Goal: Task Accomplishment & Management: Manage account settings

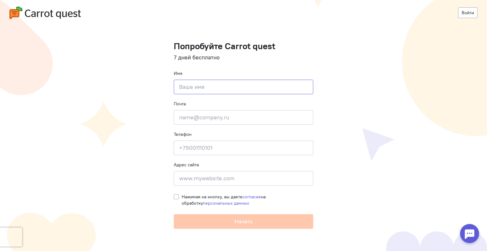
click at [214, 86] on input at bounding box center [244, 87] width 140 height 15
type input "[PERSON_NAME]"
type input "[EMAIL_ADDRESS][DOMAIN_NAME]"
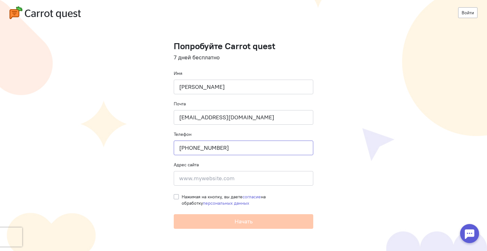
type input "[PHONE_NUMBER]"
type input "[DOMAIN_NAME]"
drag, startPoint x: 176, startPoint y: 195, endPoint x: 179, endPoint y: 198, distance: 3.9
click at [182, 195] on label "Нажимая на кнопку, вы даете согласие на обработку персональных данных" at bounding box center [248, 200] width 132 height 13
click at [176, 195] on input "Нажимая на кнопку, вы даете согласие на обработку персональных данных" at bounding box center [176, 197] width 5 height 6
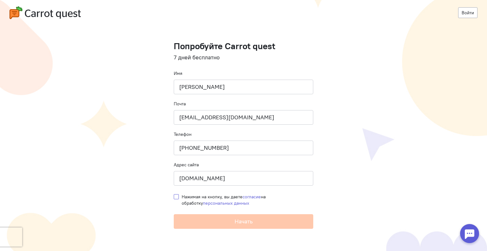
checkbox input "true"
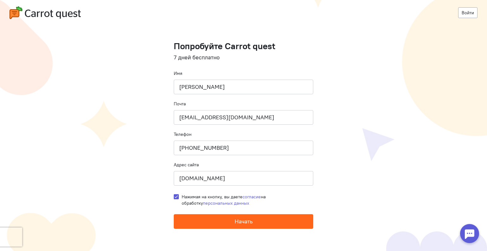
click at [227, 222] on button "Начать" at bounding box center [244, 221] width 140 height 15
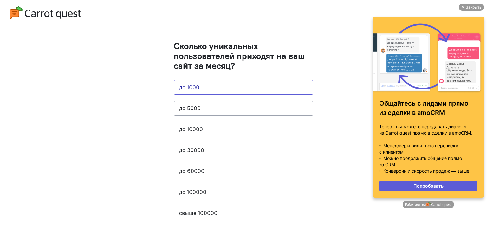
click at [253, 86] on button "до 1000" at bounding box center [244, 87] width 140 height 15
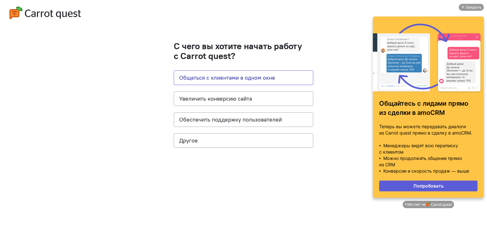
click at [236, 78] on button "Общаться с клиентами в одном окне" at bounding box center [244, 77] width 140 height 15
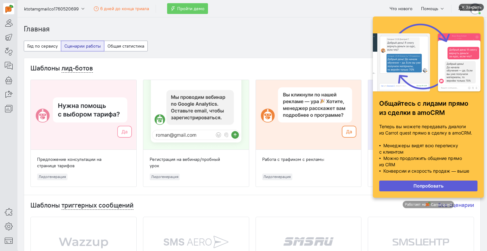
click at [467, 7] on div "Закрыть" at bounding box center [474, 7] width 16 height 7
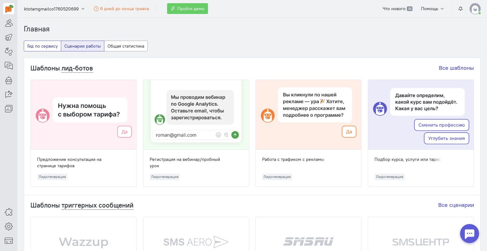
click at [37, 46] on button "Гид по сервису" at bounding box center [42, 46] width 37 height 11
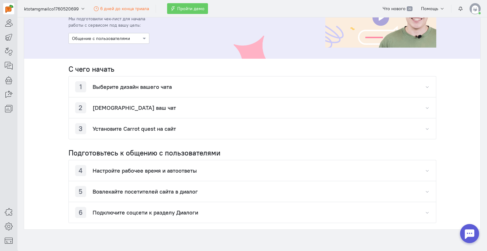
scroll to position [63, 0]
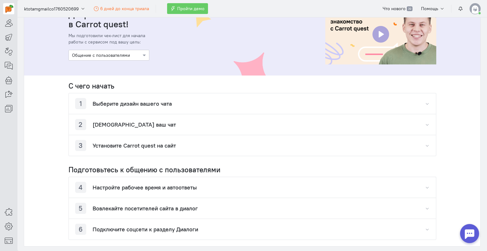
click at [422, 102] on div "1 Выберите дизайн вашего чата" at bounding box center [252, 103] width 367 height 21
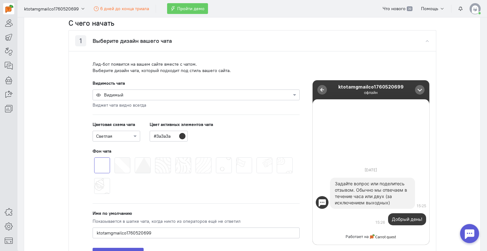
scroll to position [127, 0]
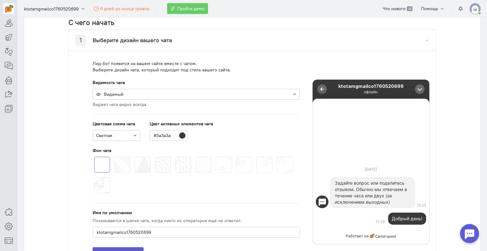
click at [115, 157] on span at bounding box center [115, 157] width 0 height 0
click at [0, 0] on input "radio" at bounding box center [0, 0] width 0 height 0
click at [135, 157] on span at bounding box center [135, 157] width 0 height 0
click at [0, 0] on input "radio" at bounding box center [0, 0] width 0 height 0
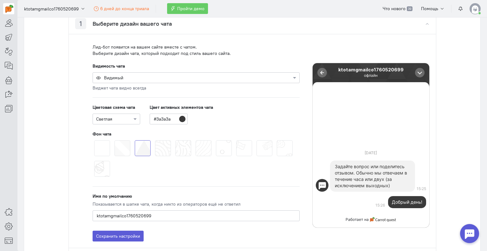
scroll to position [159, 0]
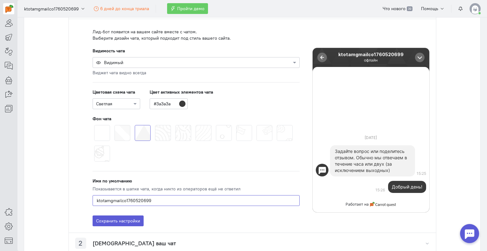
drag, startPoint x: 157, startPoint y: 200, endPoint x: 89, endPoint y: 199, distance: 67.9
click at [89, 199] on div "Видимость чата Видимый Виджет чата видно всегда Цветовая схема чата Светлая Цве…" at bounding box center [196, 137] width 220 height 179
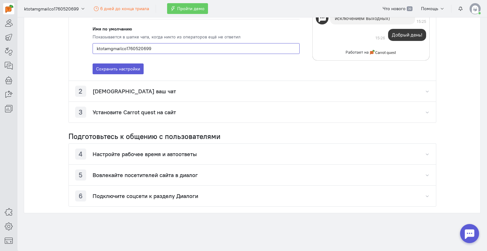
scroll to position [314, 0]
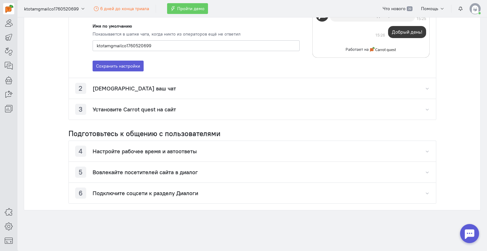
click at [231, 193] on div "6 Подключите соцсети к разделу Диалоги" at bounding box center [252, 193] width 367 height 21
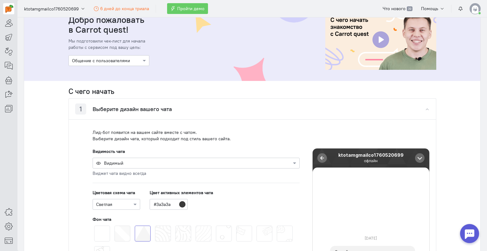
scroll to position [13, 0]
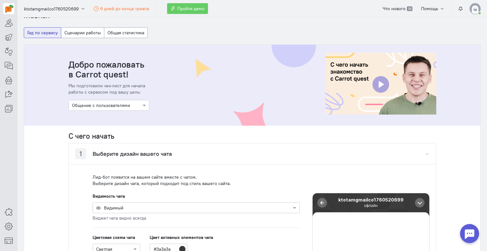
click at [123, 106] on div at bounding box center [109, 105] width 80 height 6
click at [120, 114] on div "Увеличение конверсии сайта" at bounding box center [109, 116] width 81 height 11
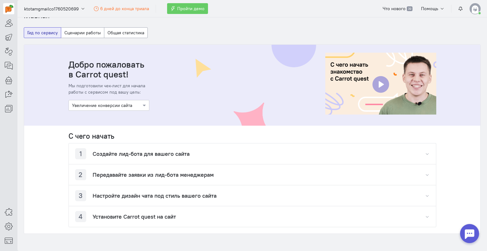
click at [329, 153] on div "1 Создайте лид-бота для вашего сайта" at bounding box center [252, 153] width 367 height 21
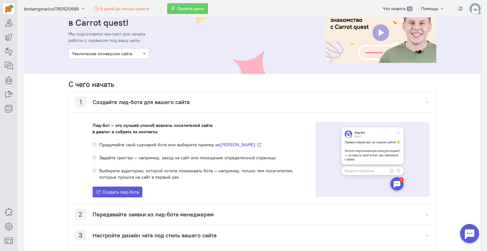
scroll to position [109, 0]
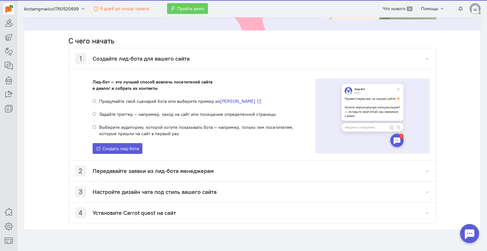
click at [209, 176] on div "2 Передавайте заявки из лид-бота менеджерам" at bounding box center [144, 170] width 139 height 11
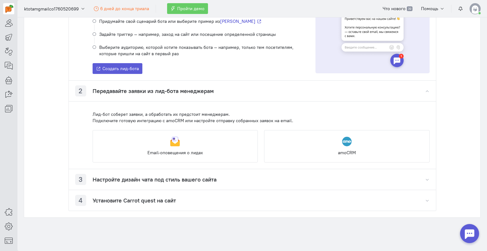
scroll to position [196, 0]
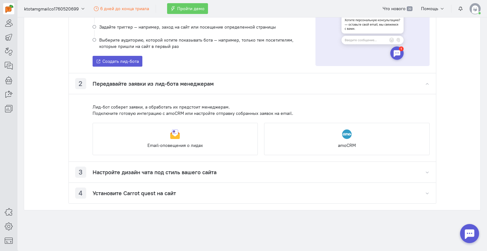
click at [186, 171] on h4 "Настройте дизайн чата под стиль вашего сайта" at bounding box center [155, 172] width 124 height 6
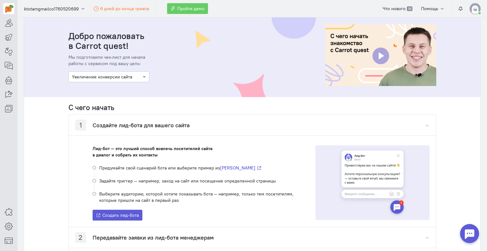
scroll to position [37, 0]
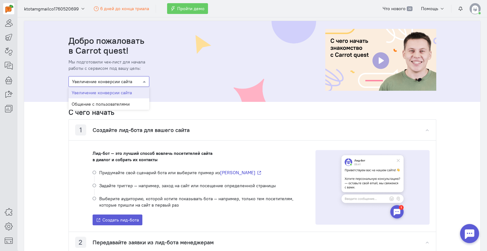
click at [93, 78] on div at bounding box center [109, 81] width 80 height 6
click at [94, 99] on div "Общение с пользователями" at bounding box center [109, 103] width 81 height 11
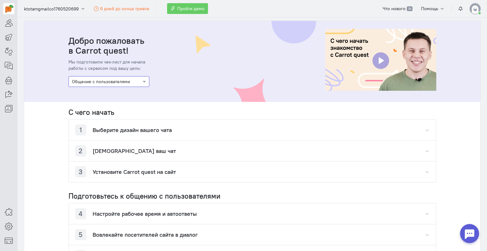
click at [189, 124] on div "1 Выберите дизайн вашего чата" at bounding box center [252, 130] width 367 height 21
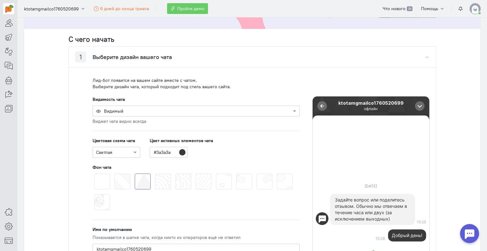
scroll to position [101, 0]
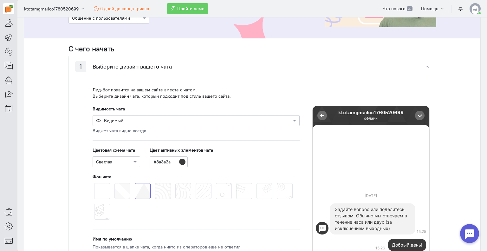
click at [144, 121] on div at bounding box center [196, 120] width 207 height 6
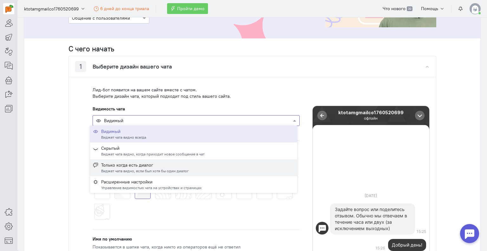
click at [176, 162] on div "Только когда есть диалог" at bounding box center [145, 165] width 88 height 6
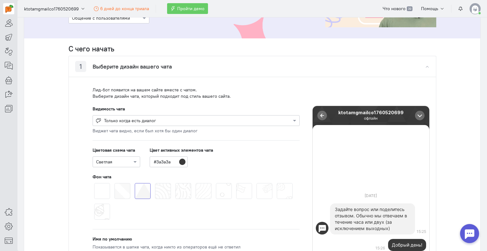
click at [243, 129] on div "Виджет чата видно, если был хотя бы один диалог" at bounding box center [196, 131] width 207 height 6
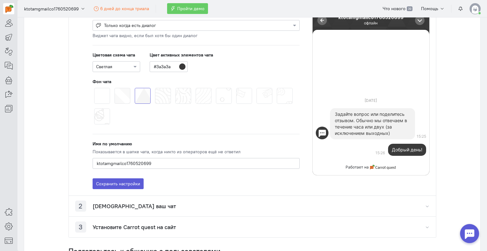
scroll to position [132, 0]
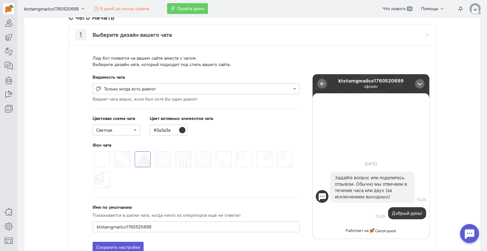
click at [171, 87] on div at bounding box center [196, 88] width 207 height 6
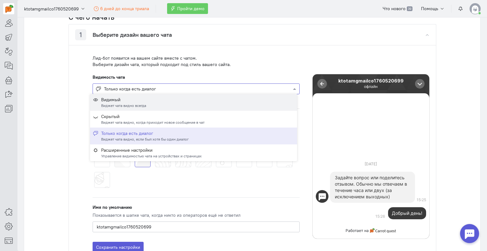
click at [123, 106] on div "Виджет чата видно всегда" at bounding box center [123, 105] width 45 height 5
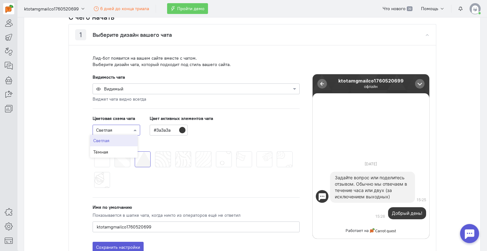
click at [135, 131] on span at bounding box center [136, 130] width 8 height 6
click at [117, 149] on div "Тёмная" at bounding box center [114, 151] width 48 height 11
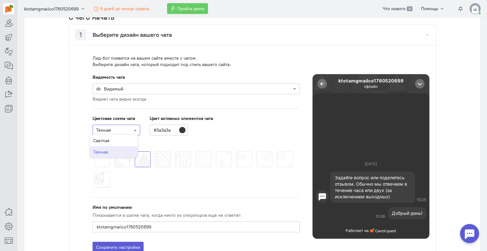
click at [126, 130] on div at bounding box center [116, 130] width 47 height 6
click at [114, 141] on div "Светлая" at bounding box center [114, 140] width 48 height 11
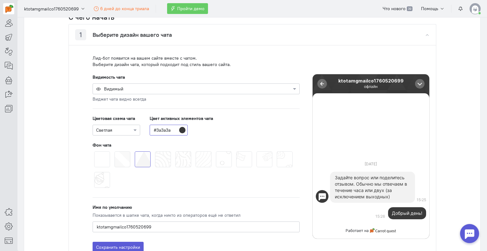
click at [181, 128] on input "#3a3a3a" at bounding box center [169, 130] width 38 height 11
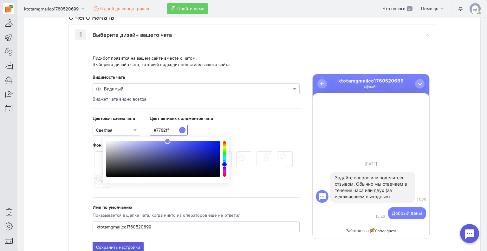
type input "#7783ff"
drag, startPoint x: 199, startPoint y: 154, endPoint x: 167, endPoint y: 140, distance: 35.0
click at [167, 141] on div "color picker dialog" at bounding box center [163, 159] width 114 height 36
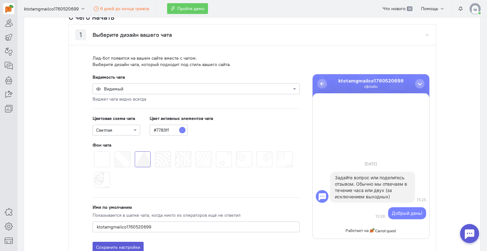
click at [269, 130] on div "Цветовая схема чата Светлая Цвет активных элементов чата #7783ff" at bounding box center [196, 125] width 207 height 20
click at [277, 151] on span at bounding box center [277, 151] width 0 height 0
click at [0, 0] on input "radio" at bounding box center [0, 0] width 0 height 0
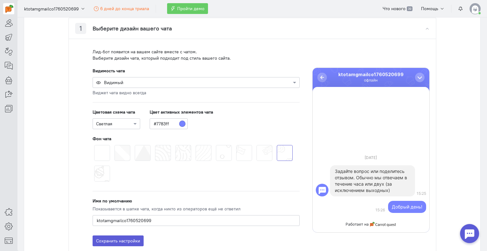
scroll to position [164, 0]
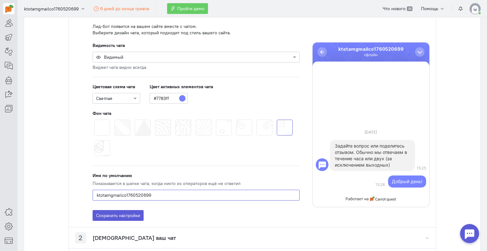
drag, startPoint x: 165, startPoint y: 191, endPoint x: 84, endPoint y: 190, distance: 80.9
click at [86, 190] on div "Видимость чата Видимый Виджет чата видно всегда Цветовая схема чата Светлая Цве…" at bounding box center [196, 131] width 220 height 179
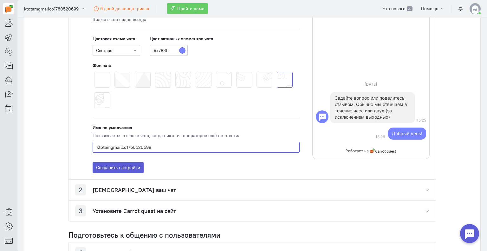
scroll to position [228, 0]
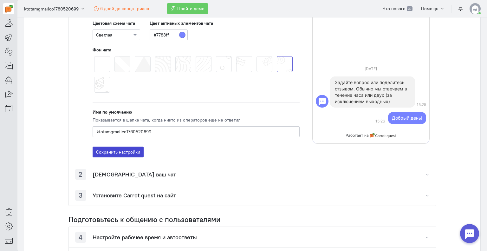
click at [122, 152] on button "Сохранить настройки" at bounding box center [118, 152] width 51 height 11
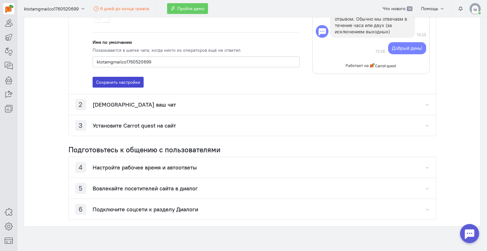
scroll to position [339, 0]
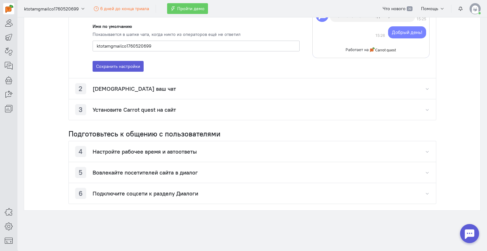
click at [193, 150] on h4 "Настройте рабочее время и автоответы" at bounding box center [145, 152] width 104 height 6
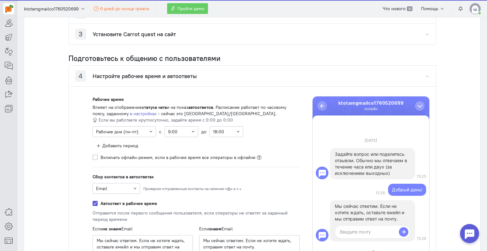
scroll to position [434, 0]
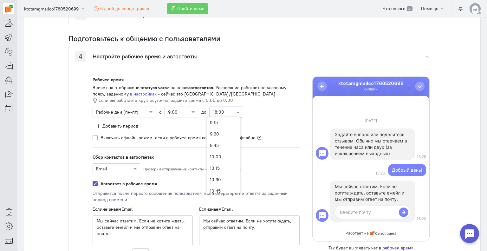
click at [224, 112] on input "text" at bounding box center [220, 112] width 14 height 6
click at [221, 163] on div "23:00" at bounding box center [224, 160] width 34 height 11
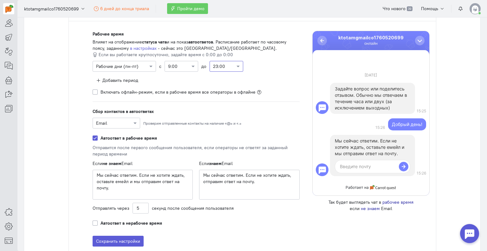
scroll to position [498, 0]
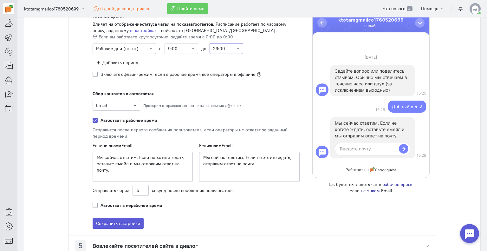
click at [133, 104] on span at bounding box center [136, 105] width 8 height 6
click at [121, 137] on div "Не собирать" at bounding box center [114, 138] width 48 height 11
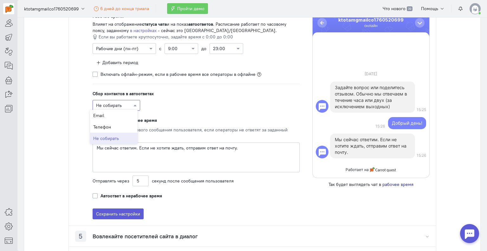
click at [122, 105] on div at bounding box center [116, 105] width 47 height 6
click at [207, 102] on div "Не собирать" at bounding box center [196, 105] width 207 height 11
click at [101, 196] on label "Автоответ в нерабочее время" at bounding box center [132, 196] width 62 height 6
click at [93, 196] on input "Автоответ в нерабочее время" at bounding box center [95, 196] width 5 height 6
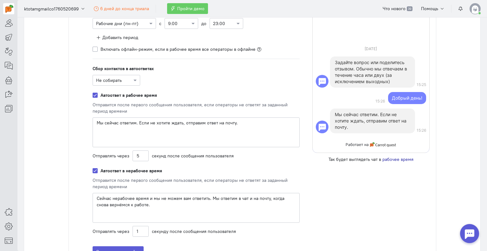
scroll to position [561, 0]
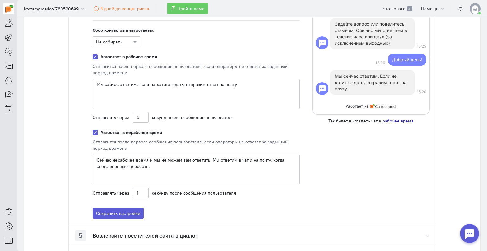
click at [101, 130] on label "Автоответ в нерабочее время" at bounding box center [132, 132] width 62 height 6
click at [94, 130] on input "Автоответ в нерабочее время" at bounding box center [95, 132] width 5 height 6
checkbox input "false"
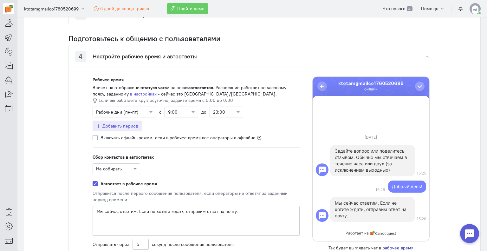
scroll to position [466, 0]
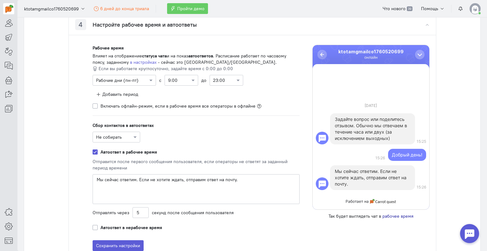
click at [383, 215] on span "рабочее время" at bounding box center [398, 216] width 31 height 6
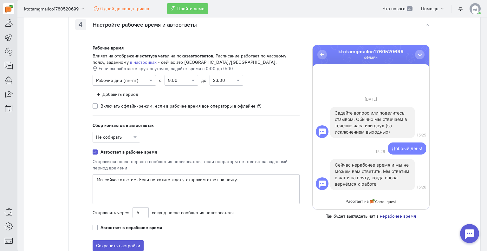
click at [388, 214] on span "нерабочее время" at bounding box center [398, 216] width 36 height 6
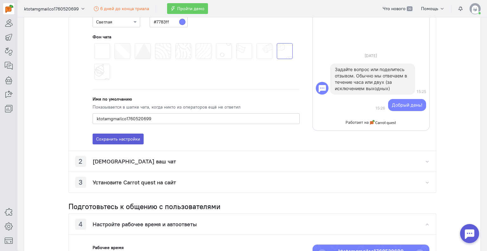
scroll to position [244, 0]
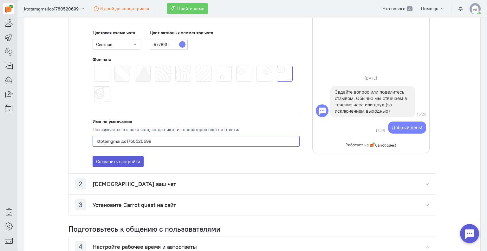
drag, startPoint x: 152, startPoint y: 139, endPoint x: 95, endPoint y: 141, distance: 57.1
click at [95, 141] on input "ktotamgmailco1760520699" at bounding box center [196, 141] width 207 height 11
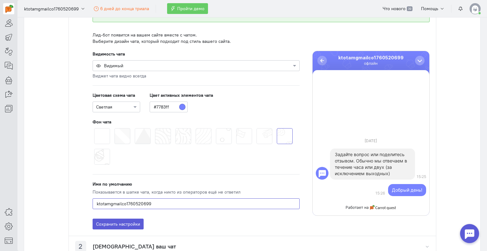
scroll to position [181, 0]
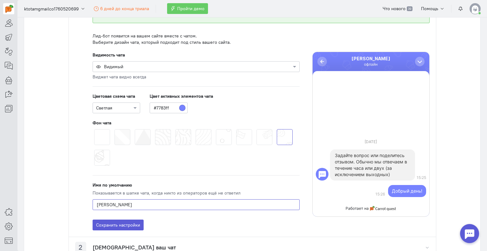
type input "[PERSON_NAME]"
click at [368, 98] on ul "15:26 Добрый день! Задайте вопрос или поделитесь отзывом. Обычно мы отвечаем в …" at bounding box center [371, 136] width 117 height 125
click at [283, 161] on cq-chat-settings-pattern-picker-feature at bounding box center [196, 148] width 207 height 41
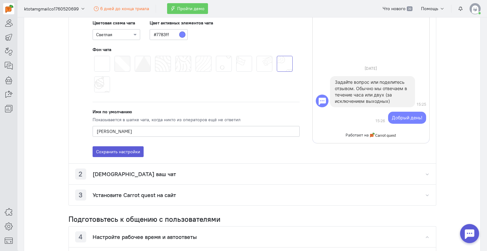
scroll to position [317, 0]
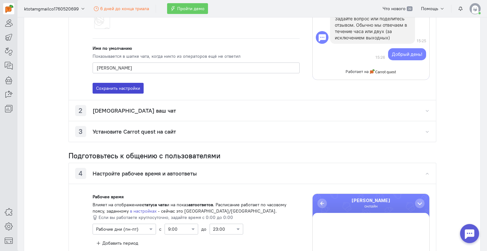
click at [124, 91] on button "Сохранить настройки" at bounding box center [118, 88] width 51 height 11
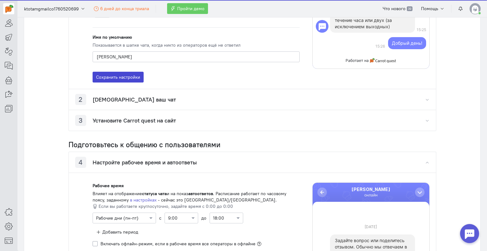
scroll to position [381, 0]
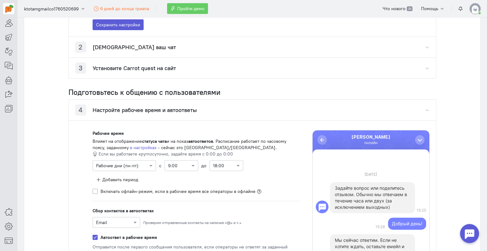
click at [165, 44] on div "2 Протестируйте ваш чат" at bounding box center [252, 47] width 367 height 21
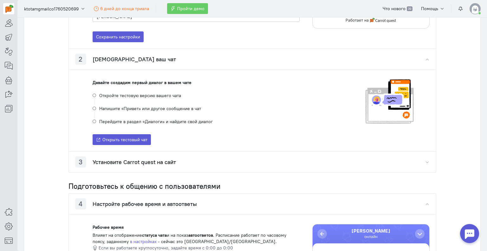
scroll to position [368, 0]
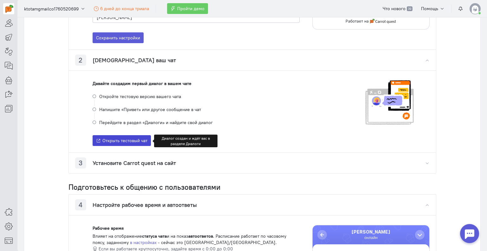
click at [125, 138] on span "Открыть тестовый чат" at bounding box center [124, 141] width 45 height 6
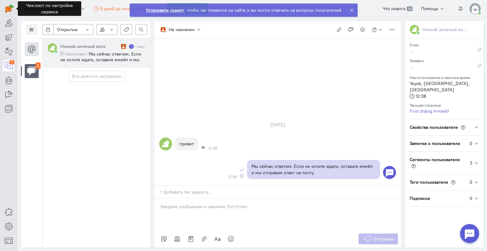
click at [350, 8] on icon at bounding box center [352, 10] width 5 height 5
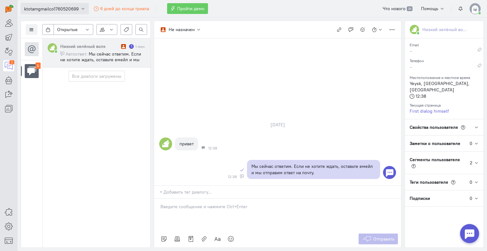
click at [81, 8] on icon "button" at bounding box center [83, 8] width 5 height 5
click at [478, 7] on img at bounding box center [475, 8] width 11 height 11
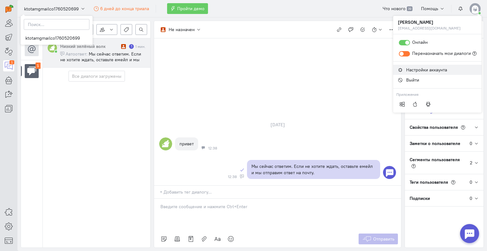
click at [429, 69] on span "Настройки аккаунта" at bounding box center [427, 70] width 41 height 6
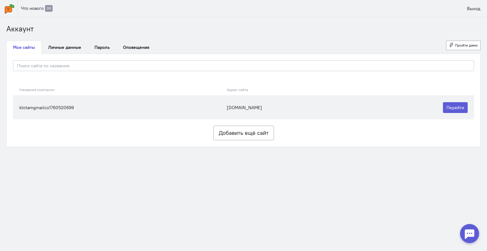
click at [108, 104] on td "ktotamgmailco1760520699" at bounding box center [118, 108] width 211 height 24
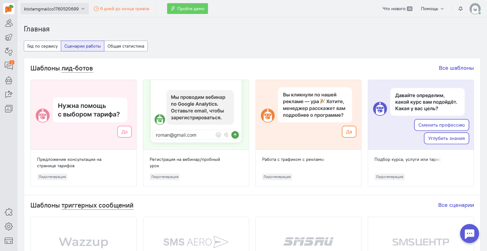
click at [82, 8] on icon "button" at bounding box center [83, 8] width 5 height 5
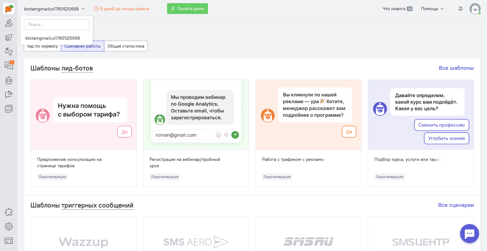
click at [472, 9] on img at bounding box center [475, 8] width 11 height 11
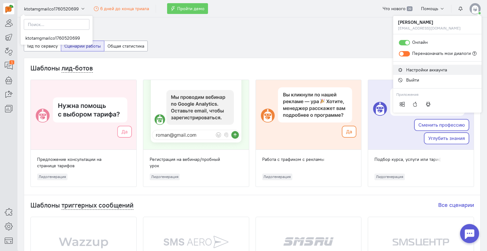
click at [435, 66] on link "Настройки аккаунта" at bounding box center [437, 70] width 89 height 10
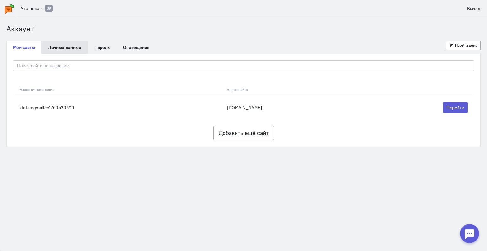
click at [71, 44] on link "Личные данные" at bounding box center [65, 47] width 46 height 13
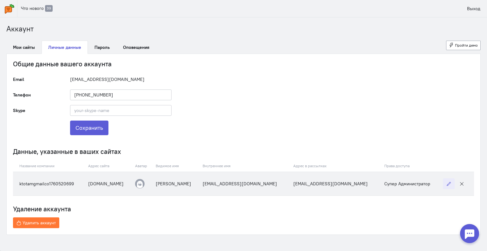
click at [447, 184] on icon "button" at bounding box center [449, 184] width 5 height 5
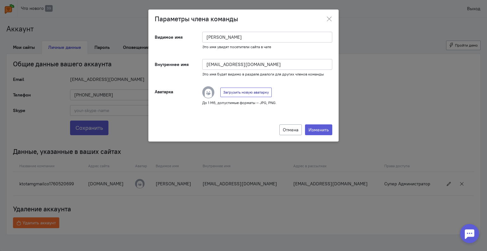
click at [251, 92] on span "Загрузить новую аватарку" at bounding box center [246, 92] width 46 height 5
click at [0, 0] on input "Загрузить новую аватарку" at bounding box center [0, 0] width 0 height 0
click at [323, 128] on button "Изменить" at bounding box center [318, 129] width 27 height 11
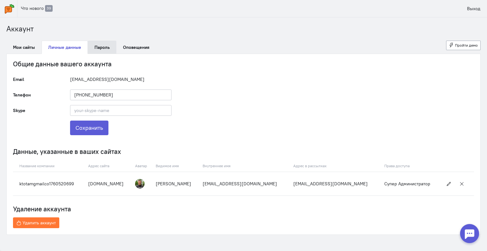
click at [107, 48] on link "Пароль" at bounding box center [102, 47] width 29 height 13
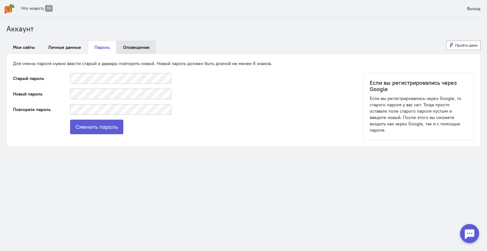
click at [137, 48] on link "Оповещения" at bounding box center [136, 47] width 40 height 13
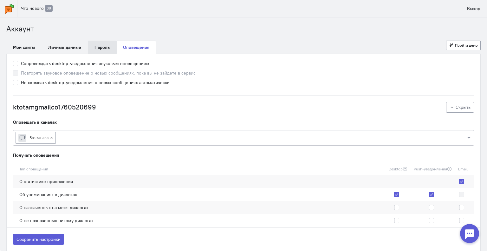
click at [95, 49] on link "Пароль" at bounding box center [102, 47] width 29 height 13
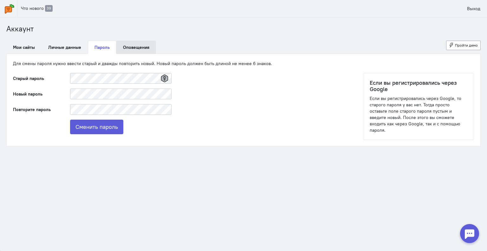
click at [138, 48] on link "Оповещения" at bounding box center [136, 47] width 40 height 13
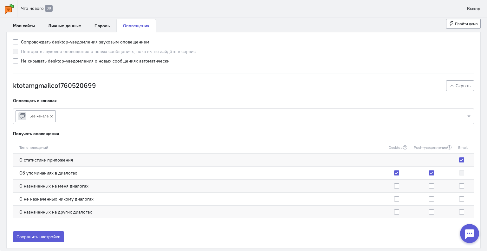
scroll to position [32, 0]
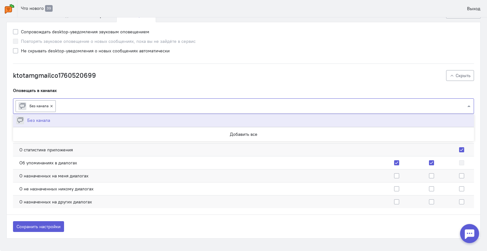
click at [72, 105] on input "text" at bounding box center [262, 106] width 408 height 6
click at [95, 88] on div "Оповещать в каналах" at bounding box center [243, 90] width 461 height 6
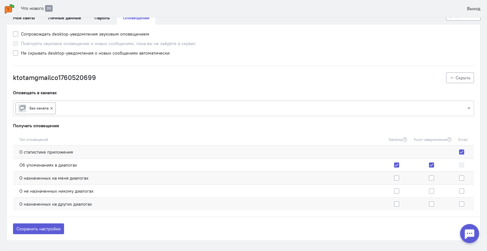
scroll to position [0, 0]
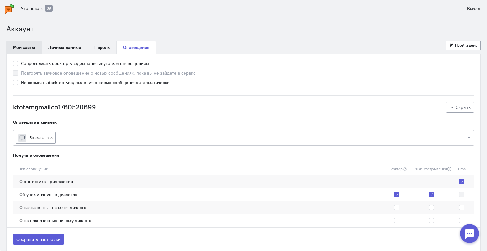
click at [27, 46] on link "Мои сайты" at bounding box center [23, 47] width 35 height 13
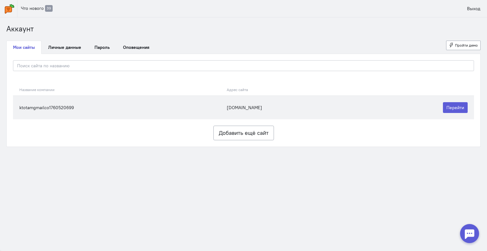
click at [345, 111] on td "[DOMAIN_NAME]" at bounding box center [293, 108] width 138 height 24
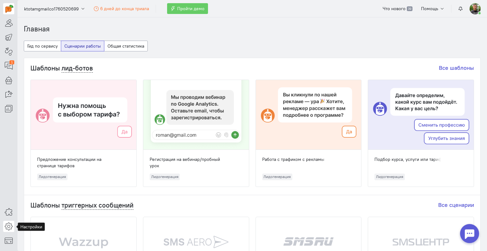
click at [7, 227] on icon at bounding box center [9, 226] width 8 height 8
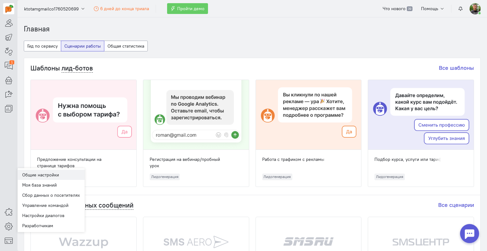
click at [44, 173] on link "Общие настройки" at bounding box center [50, 175] width 67 height 10
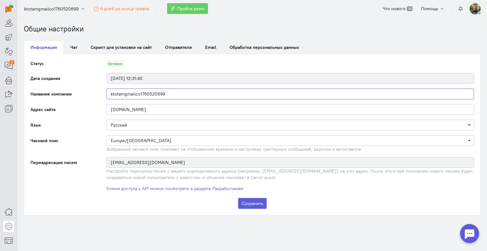
drag, startPoint x: 174, startPoint y: 94, endPoint x: 102, endPoint y: 93, distance: 72.0
click at [102, 93] on div "ktotamgmailco1760520699" at bounding box center [290, 94] width 380 height 11
drag, startPoint x: 154, startPoint y: 94, endPoint x: 107, endPoint y: 95, distance: 47.0
click at [107, 95] on input "[DOMAIN_NAME]" at bounding box center [291, 94] width 368 height 11
type input "Подключение модуля Продамус"
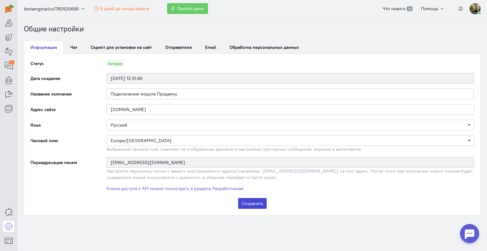
click at [249, 203] on button "Сохранить" at bounding box center [252, 203] width 29 height 11
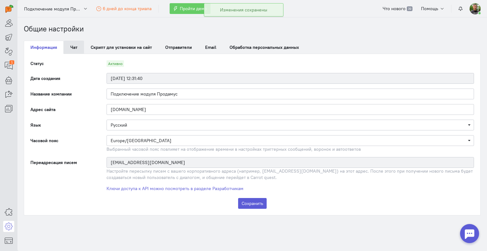
click at [77, 48] on link "Чат" at bounding box center [74, 47] width 20 height 13
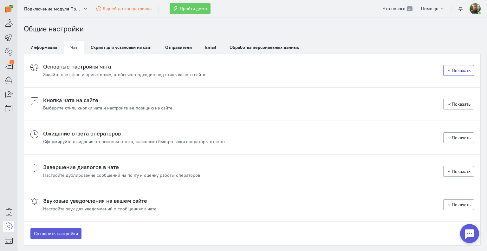
click at [446, 71] on button "Показать" at bounding box center [459, 70] width 31 height 11
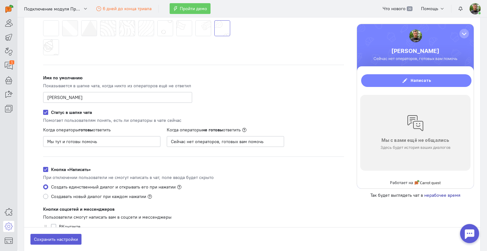
scroll to position [159, 0]
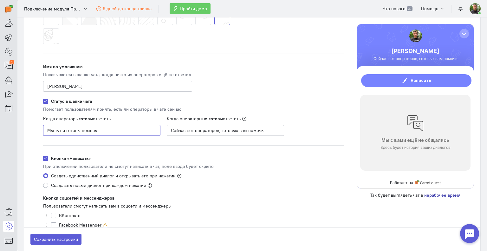
drag, startPoint x: 55, startPoint y: 129, endPoint x: 42, endPoint y: 129, distance: 12.7
click at [42, 129] on div "Когда операторы готовы ответить Мы тут и готовы помочь" at bounding box center [102, 126] width 130 height 20
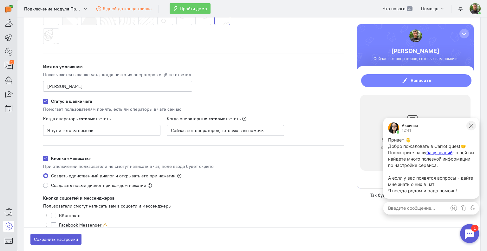
click at [470, 128] on icon at bounding box center [472, 126] width 6 height 6
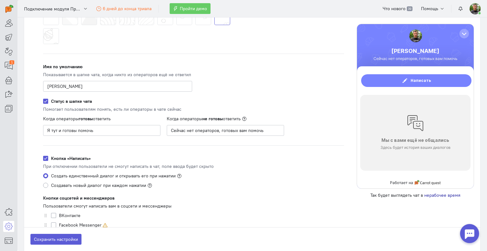
click at [471, 232] on div at bounding box center [469, 233] width 19 height 19
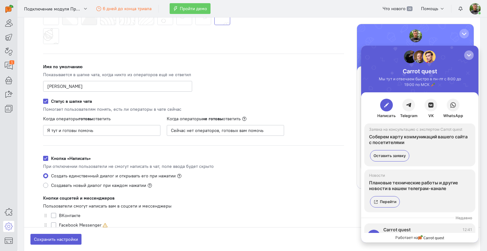
click at [470, 56] on div "button" at bounding box center [469, 55] width 6 height 6
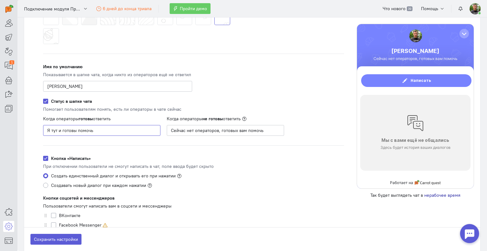
drag, startPoint x: 73, startPoint y: 130, endPoint x: 77, endPoint y: 129, distance: 4.2
click at [77, 129] on input "Я тут и готовы помочь" at bounding box center [101, 130] width 117 height 11
click at [128, 126] on input "Я тут и готов помочь" at bounding box center [101, 130] width 117 height 11
type input "Я тут и готов помочь"
drag, startPoint x: 187, startPoint y: 130, endPoint x: 218, endPoint y: 130, distance: 30.8
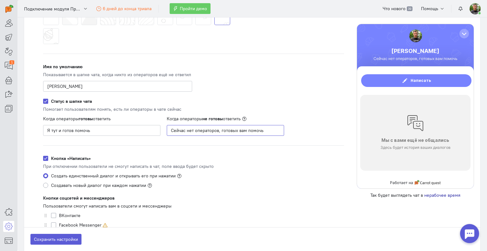
click at [218, 130] on input "Сейчас нет операторов, готовых вам помочь" at bounding box center [225, 130] width 117 height 11
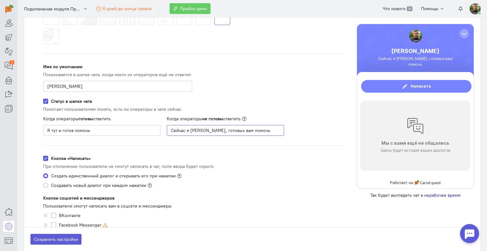
drag, startPoint x: 211, startPoint y: 130, endPoint x: 256, endPoint y: 129, distance: 45.1
click at [256, 129] on input "Сейчас я [PERSON_NAME], готовых вам помочь" at bounding box center [225, 130] width 117 height 11
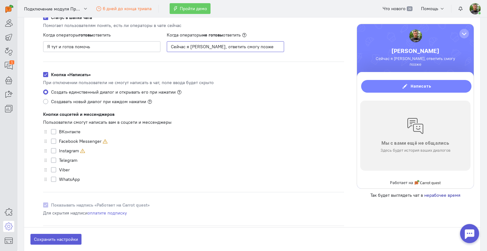
scroll to position [286, 0]
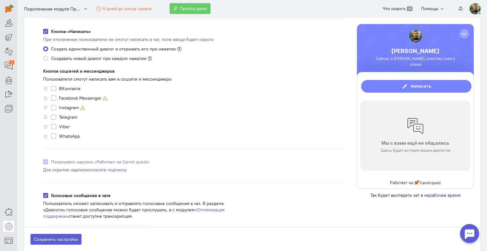
type input "Сейчас я [PERSON_NAME], ответить смогу позже"
click at [59, 116] on label "Telegram" at bounding box center [68, 117] width 18 height 6
click at [53, 116] on input "Telegram" at bounding box center [53, 117] width 5 height 6
checkbox input "true"
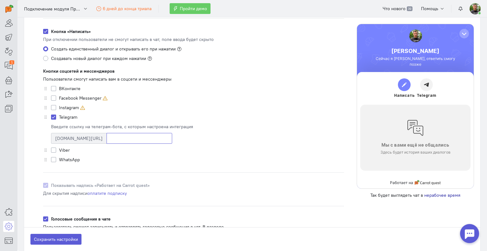
click at [107, 138] on input at bounding box center [140, 138] width 66 height 11
type input "o"
type input "gcsetup"
click at [59, 158] on label "WhatsApp" at bounding box center [69, 159] width 21 height 6
click at [53, 158] on input "WhatsApp" at bounding box center [53, 159] width 5 height 6
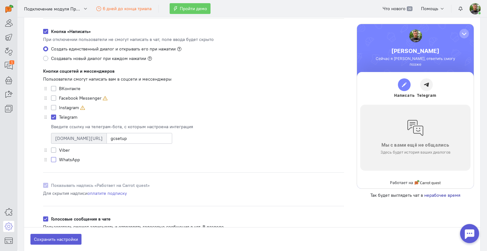
checkbox input "true"
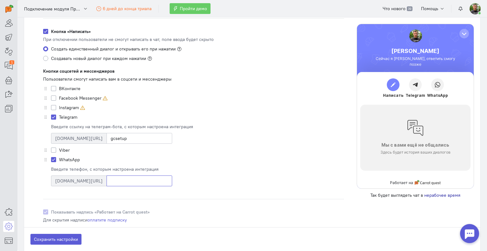
click at [107, 183] on input at bounding box center [140, 180] width 66 height 11
type input "79207288707"
click at [51, 32] on label "Кнопка «Написать»" at bounding box center [71, 31] width 40 height 6
click at [46, 32] on input "Кнопка «Написать»" at bounding box center [45, 31] width 5 height 6
checkbox input "false"
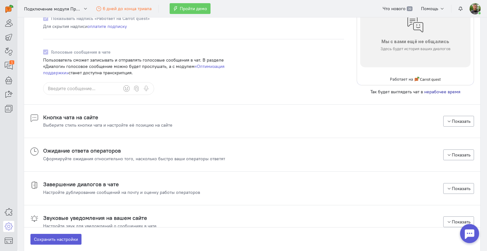
scroll to position [476, 0]
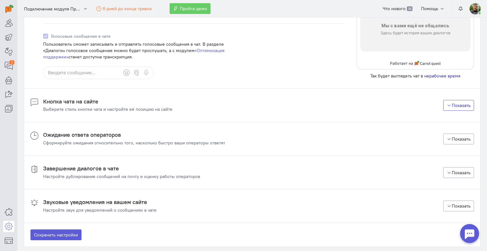
click at [447, 106] on icon "button" at bounding box center [449, 105] width 5 height 5
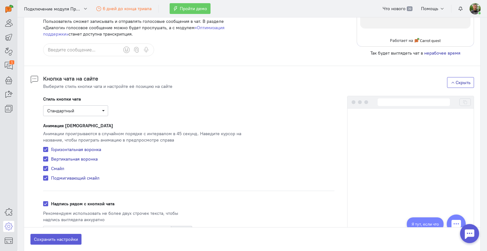
scroll to position [539, 0]
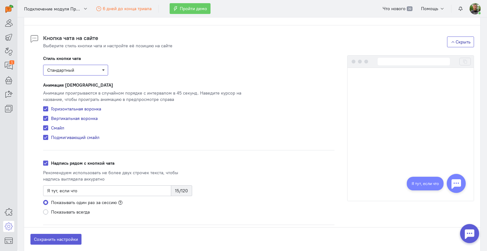
click at [90, 73] on span "Стандартный" at bounding box center [75, 70] width 65 height 11
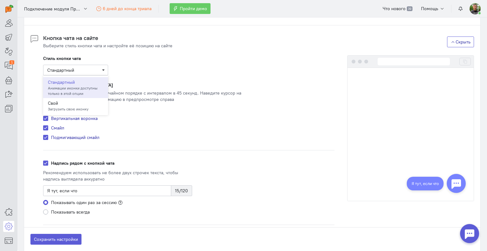
click at [116, 71] on div "Стиль кнопки чата Стандартный Стандартный Анимации иконки доступны только в это…" at bounding box center [189, 65] width 292 height 20
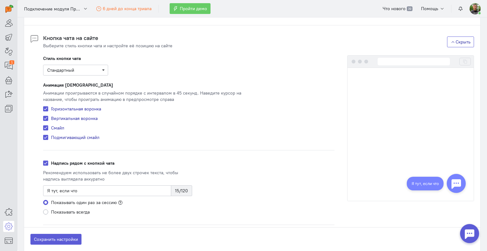
click at [55, 127] on label "Смайл" at bounding box center [57, 128] width 13 height 6
click at [48, 127] on input "Смайл" at bounding box center [45, 128] width 5 height 6
click at [55, 127] on label "Смайл" at bounding box center [57, 128] width 13 height 6
click at [48, 127] on input "Смайл" at bounding box center [45, 128] width 5 height 6
checkbox input "true"
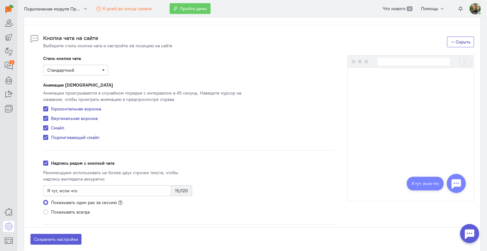
click at [51, 107] on label "Горизонтальная воронка" at bounding box center [76, 109] width 50 height 6
click at [46, 107] on input "Горизонтальная воронка" at bounding box center [45, 109] width 5 height 6
checkbox input "false"
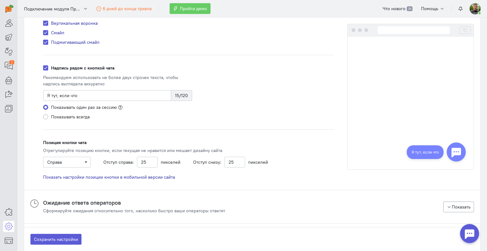
scroll to position [666, 0]
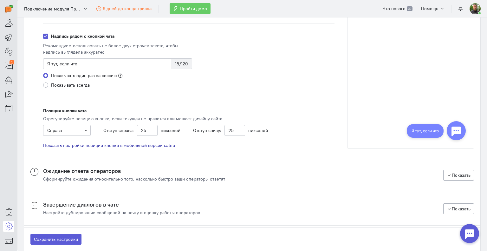
click at [97, 145] on span "Показать настройки позиции кнопки в мобильной версии сайта" at bounding box center [109, 145] width 132 height 6
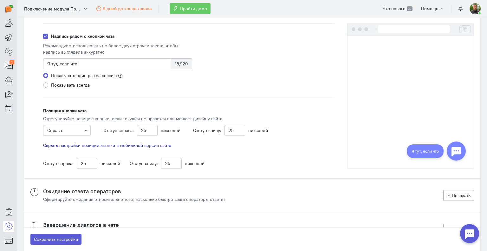
click at [97, 145] on span "Скрыть настройки позиции кнопки в мобильной версии сайта" at bounding box center [107, 145] width 128 height 6
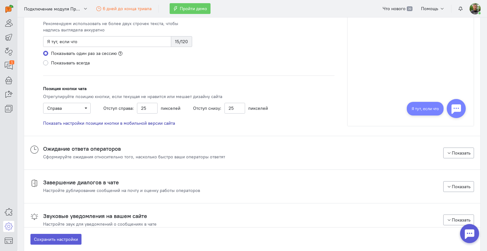
scroll to position [698, 0]
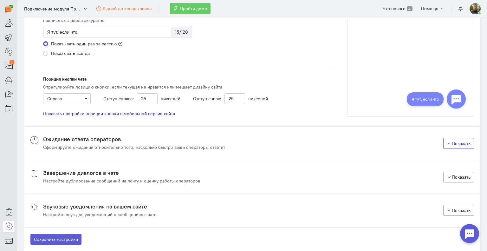
click at [446, 145] on button "Показать" at bounding box center [459, 143] width 31 height 11
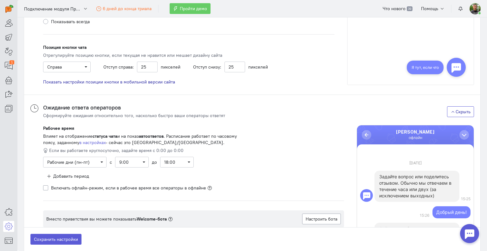
scroll to position [762, 0]
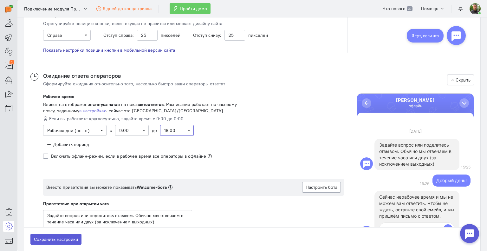
click at [183, 128] on span "18:00" at bounding box center [176, 130] width 25 height 6
click at [178, 195] on div "22:00" at bounding box center [185, 198] width 41 height 6
click at [220, 125] on div "Выберите рабочие дни Рабочие дни (пн-пт) Дни недели с 9:00 до 22:00" at bounding box center [145, 132] width 205 height 14
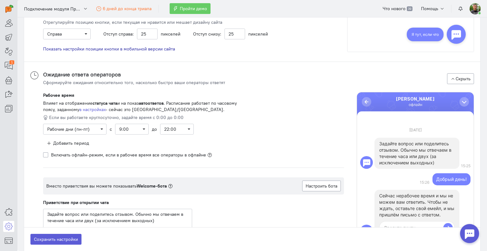
scroll to position [762, 0]
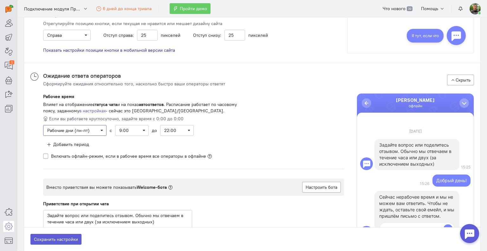
click at [103, 131] on span "Выберите рабочие дни Рабочие дни (пн-пт)" at bounding box center [74, 130] width 63 height 11
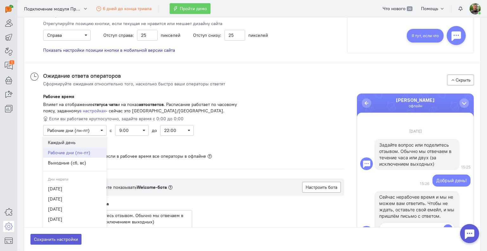
click at [80, 141] on div "Каждый день" at bounding box center [75, 142] width 54 height 6
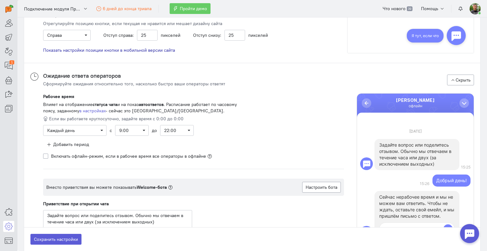
click at [231, 131] on div "Выберите рабочие дни Каждый день Дни недели с 9:00 до 22:00" at bounding box center [145, 132] width 205 height 14
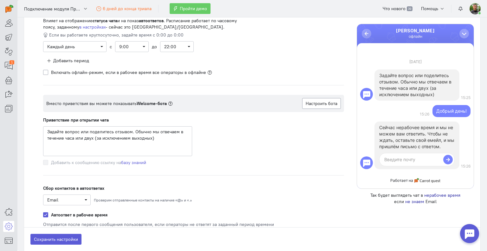
scroll to position [857, 0]
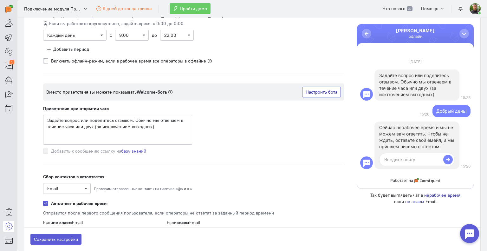
click at [317, 91] on button "Настроить бота" at bounding box center [321, 92] width 39 height 11
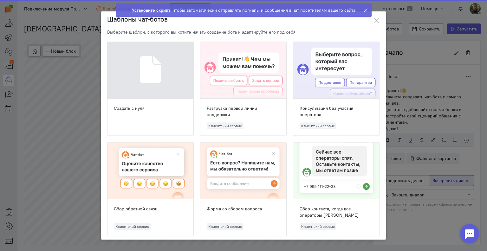
scroll to position [23, 0]
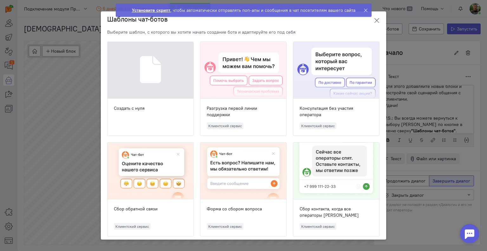
click at [377, 21] on icon at bounding box center [377, 20] width 6 height 6
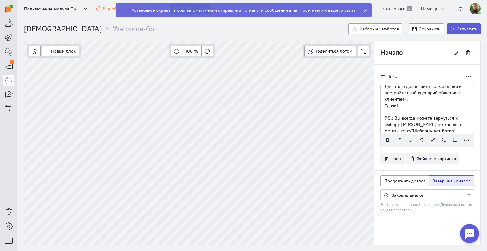
click at [366, 9] on icon at bounding box center [366, 10] width 5 height 5
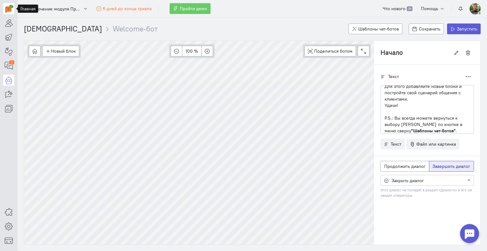
click at [8, 11] on img at bounding box center [9, 9] width 8 height 8
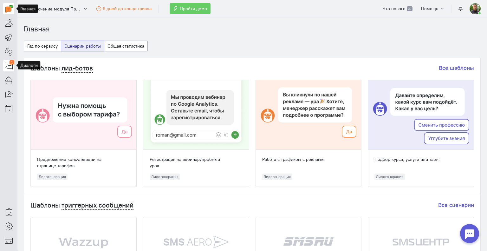
click at [5, 63] on icon at bounding box center [9, 66] width 8 height 8
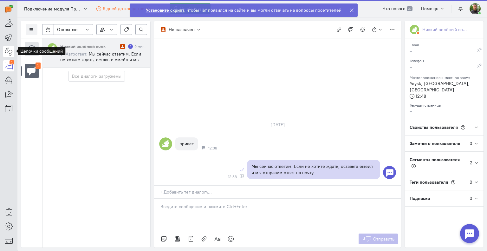
click at [8, 50] on icon at bounding box center [9, 52] width 8 height 8
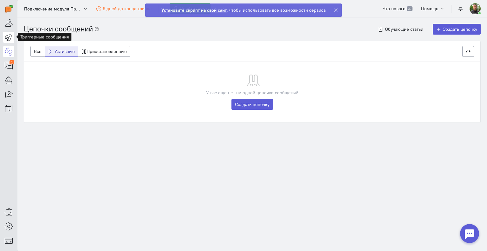
click at [8, 34] on icon at bounding box center [9, 37] width 8 height 8
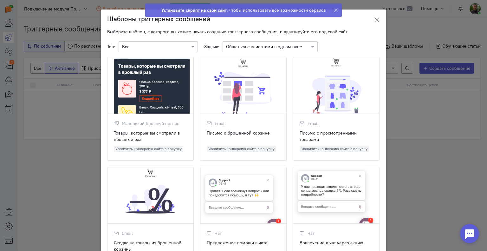
click at [374, 20] on icon at bounding box center [377, 20] width 6 height 6
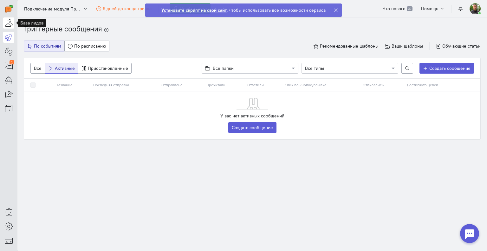
click at [11, 23] on icon at bounding box center [9, 23] width 8 height 8
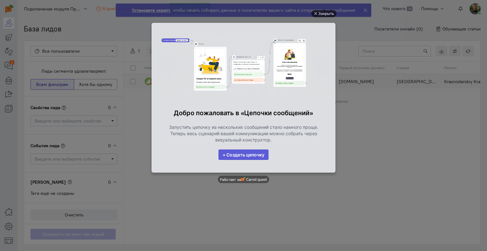
click at [325, 14] on div "Закрыть" at bounding box center [327, 13] width 16 height 7
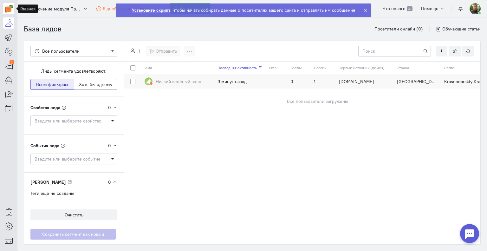
click at [6, 8] on img at bounding box center [9, 9] width 8 height 8
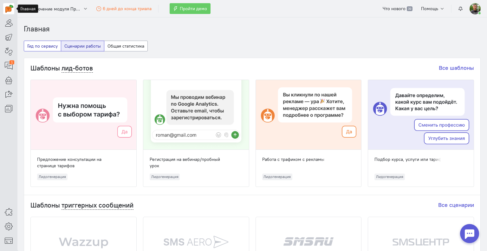
click at [49, 43] on button "Гид по сервису" at bounding box center [42, 46] width 37 height 11
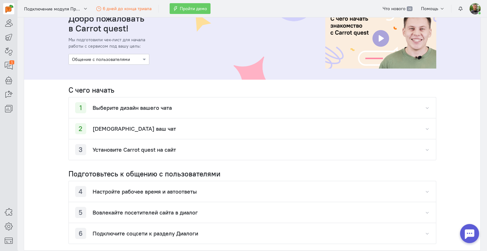
scroll to position [63, 0]
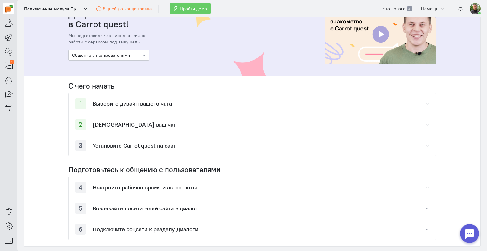
click at [180, 117] on div "2 Протестируйте ваш чат" at bounding box center [252, 124] width 367 height 21
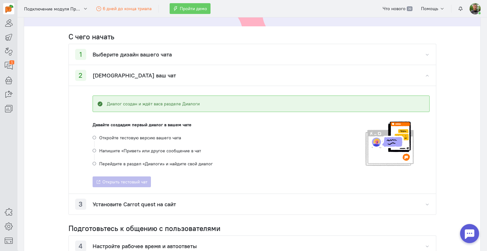
scroll to position [127, 0]
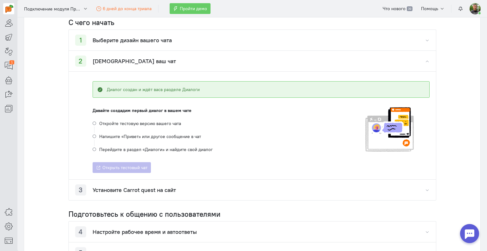
click at [161, 183] on div "3 Установите Carrot quest на сайт" at bounding box center [252, 190] width 367 height 21
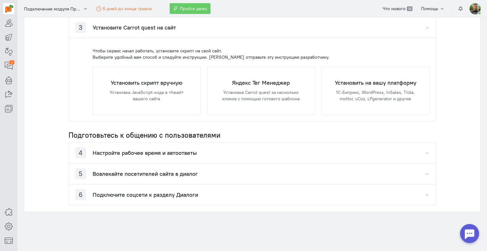
scroll to position [291, 0]
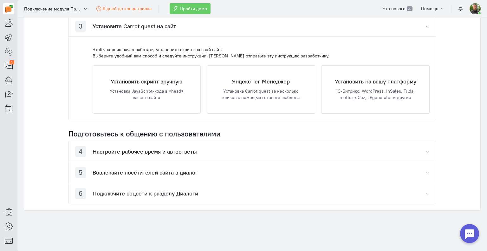
click at [174, 151] on h4 "Настройте рабочее время и автоответы" at bounding box center [145, 152] width 104 height 6
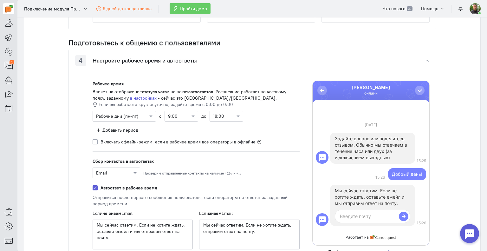
scroll to position [386, 0]
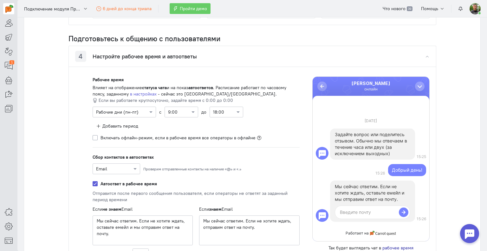
click at [131, 113] on div at bounding box center [124, 112] width 63 height 6
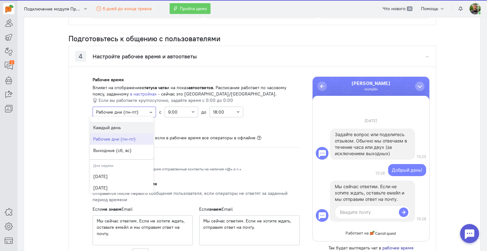
click at [119, 125] on div "Каждый день" at bounding box center [121, 127] width 63 height 11
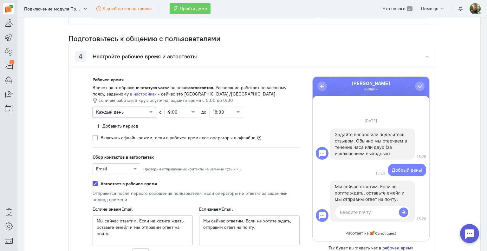
click at [224, 111] on input "text" at bounding box center [220, 112] width 14 height 6
click at [220, 148] on div "22:00" at bounding box center [224, 146] width 34 height 11
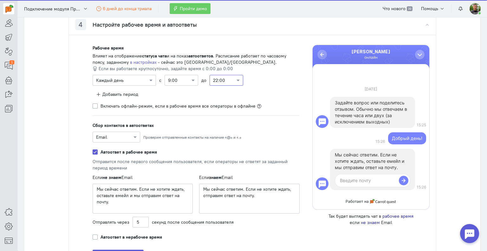
click at [110, 140] on div "Email" at bounding box center [117, 137] width 48 height 11
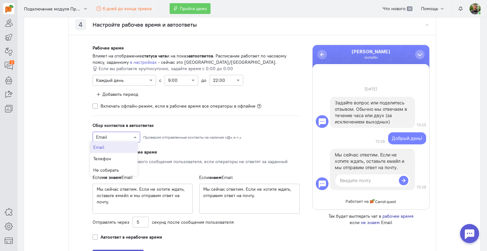
click at [164, 125] on cq-chat-settings-auto-reply-type-selector-feature "Сбор контактов в автоответах Email Проверим отправленные контакты на наличие «@…" at bounding box center [196, 132] width 207 height 20
click at [133, 135] on span at bounding box center [136, 137] width 8 height 6
click at [114, 167] on span "Не собирать" at bounding box center [106, 170] width 26 height 6
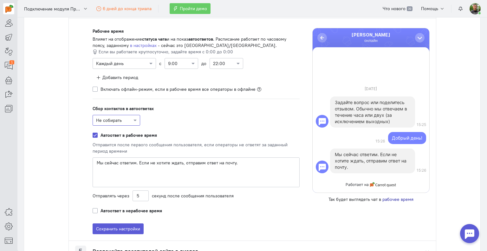
scroll to position [481, 0]
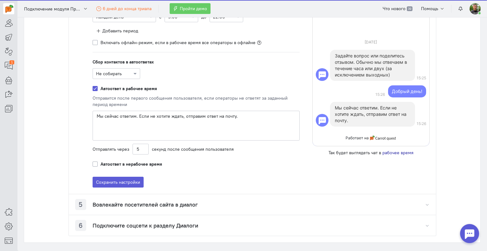
click at [101, 87] on label "Автоответ в рабочее время" at bounding box center [129, 88] width 56 height 6
click at [93, 87] on input "Автоответ в рабочее время" at bounding box center [95, 88] width 5 height 6
checkbox input "false"
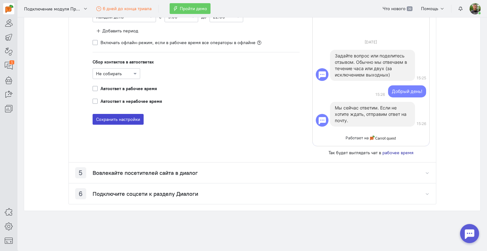
click at [123, 118] on button "Сохранить настройки" at bounding box center [118, 119] width 51 height 11
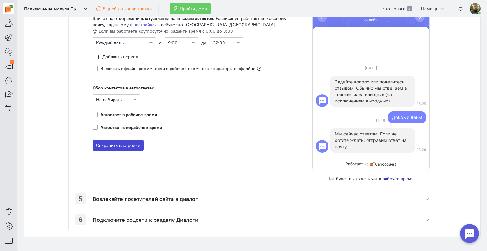
scroll to position [507, 0]
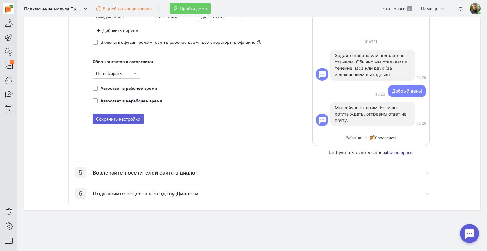
click at [137, 172] on h4 "Вовлекайте посетителей сайта в диалог" at bounding box center [145, 172] width 105 height 6
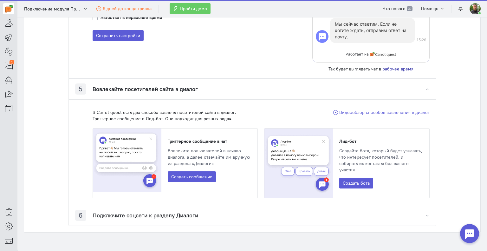
scroll to position [607, 0]
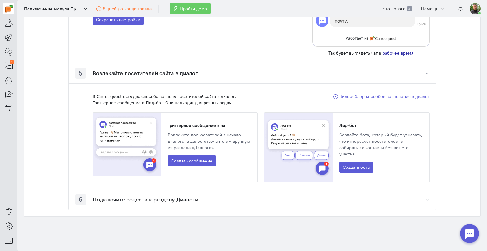
click at [202, 193] on div "6 Подключите соцсети к разделу Диалоги" at bounding box center [252, 199] width 367 height 21
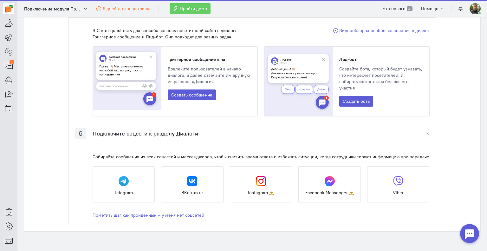
scroll to position [687, 0]
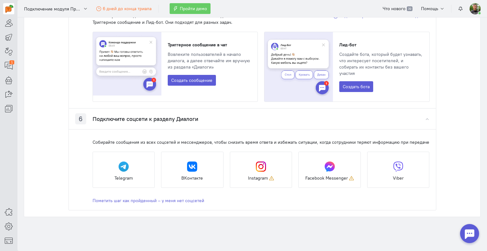
click at [127, 156] on cq-open-integration-page-feature "Telegram" at bounding box center [124, 170] width 63 height 36
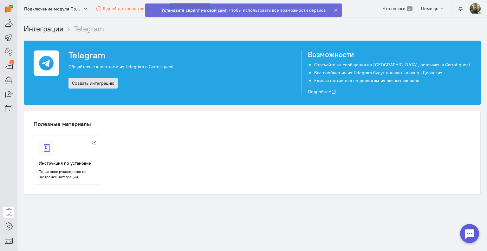
click at [87, 82] on link "Создать интеграцию" at bounding box center [93, 83] width 49 height 11
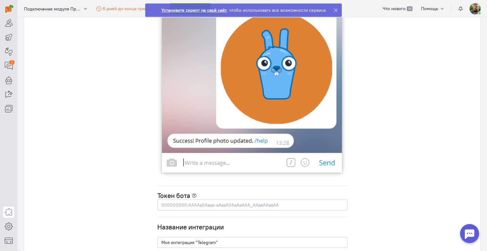
scroll to position [1752, 0]
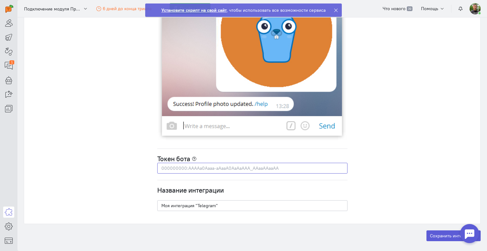
click at [217, 167] on input "text" at bounding box center [252, 168] width 190 height 11
drag, startPoint x: 195, startPoint y: 205, endPoint x: 154, endPoint y: 206, distance: 40.9
click at [210, 205] on input "Telegram"" at bounding box center [252, 205] width 190 height 11
type input "Telegram"
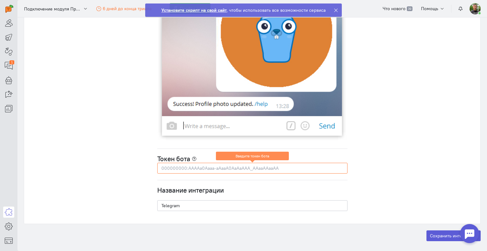
click at [254, 167] on input "text" at bounding box center [252, 168] width 190 height 11
paste input "8318095530:AAEQ-ykTfJqsP9P1ZR_Tq8jfYMtMJuHQI5o"
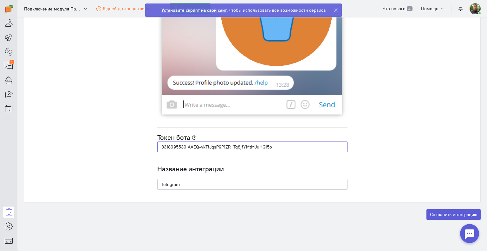
scroll to position [1782, 0]
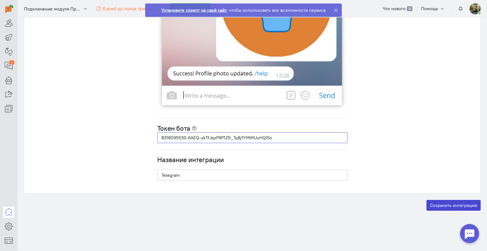
type input "8318095530:AAEQ-ykTfJqsP9P1ZR_Tq8jfYMtMJuHQI5o"
click at [434, 203] on button "Сохранить интеграцию" at bounding box center [454, 205] width 54 height 11
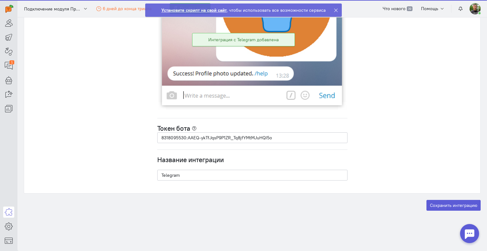
scroll to position [7, 0]
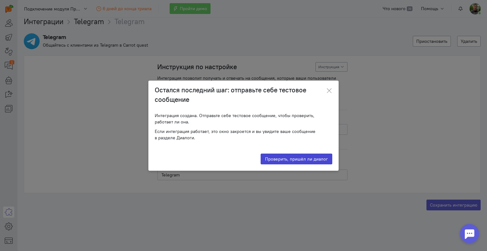
click at [279, 157] on div "Проверяем наличие диалога" at bounding box center [296, 159] width 65 height 6
click at [330, 90] on icon at bounding box center [329, 91] width 6 height 6
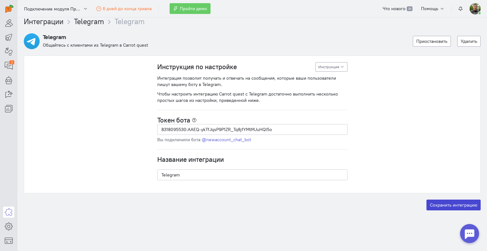
click at [445, 202] on button "Сохранить интеграцию" at bounding box center [454, 205] width 54 height 11
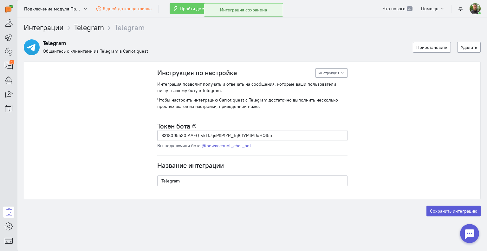
scroll to position [0, 0]
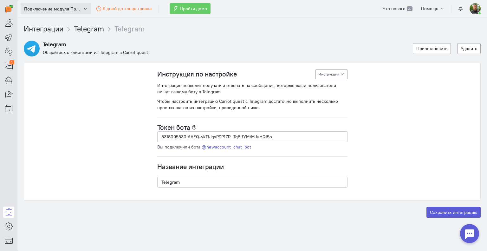
click at [58, 6] on span "Подключение модуля Продамус" at bounding box center [52, 9] width 57 height 6
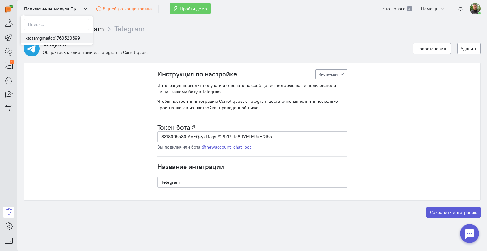
click at [38, 36] on link "ktotamgmailco1760520699" at bounding box center [57, 38] width 72 height 10
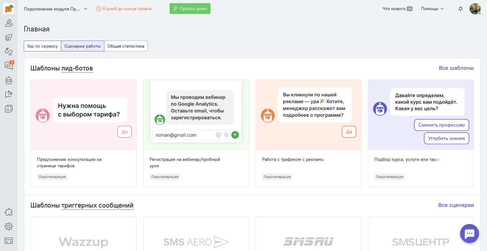
click at [41, 45] on button "Гид по сервису" at bounding box center [42, 46] width 37 height 11
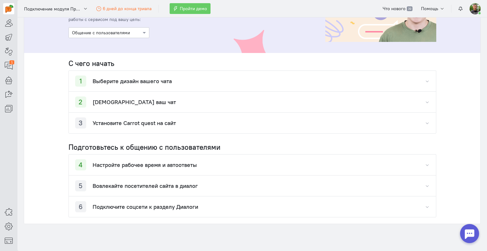
scroll to position [99, 0]
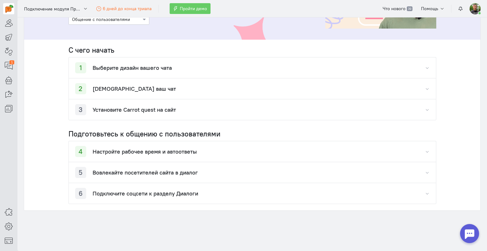
click at [269, 152] on div "4 Настройте рабочее время и автоответы" at bounding box center [252, 151] width 367 height 21
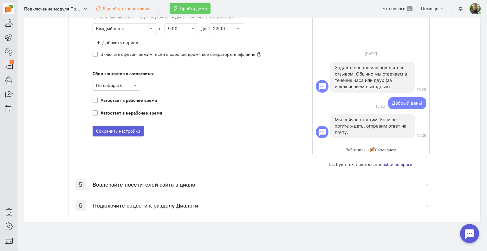
scroll to position [316, 0]
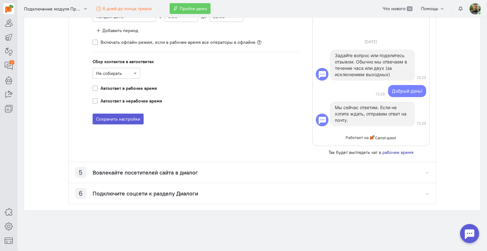
click at [190, 171] on h4 "Вовлекайте посетителей сайта в диалог" at bounding box center [145, 172] width 105 height 6
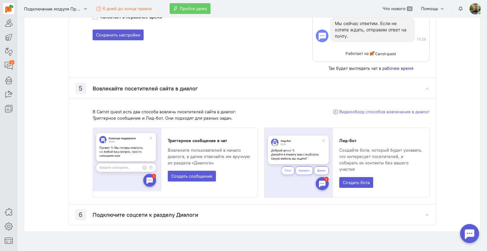
scroll to position [415, 0]
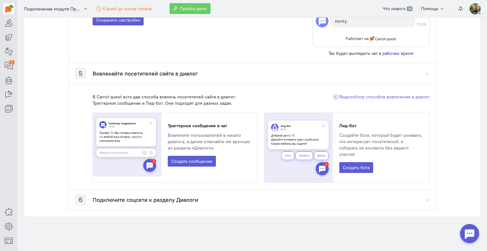
click at [152, 197] on h4 "Подключите соцсети к разделу Диалоги" at bounding box center [146, 200] width 106 height 6
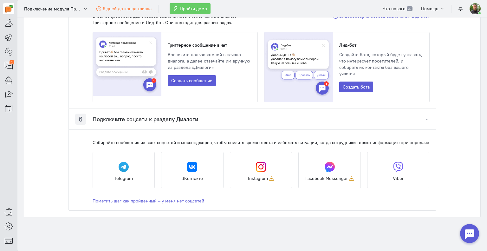
scroll to position [496, 0]
click at [352, 81] on button "Создать бота" at bounding box center [357, 86] width 34 height 11
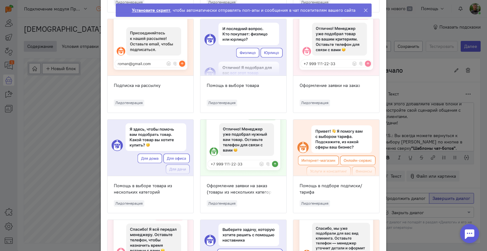
scroll to position [254, 0]
